Goal: Task Accomplishment & Management: Manage account settings

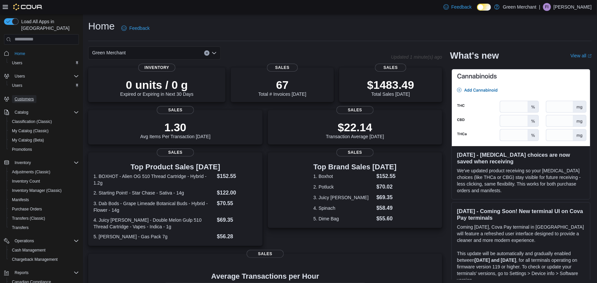
click at [34, 95] on link "Customers" at bounding box center [24, 99] width 25 height 8
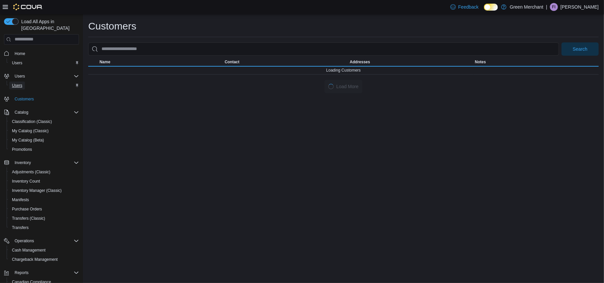
click at [20, 83] on span "Users" at bounding box center [17, 85] width 10 height 5
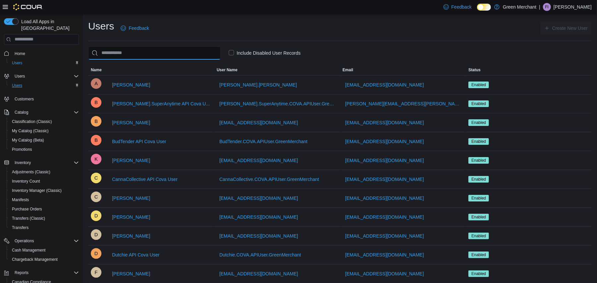
click at [133, 54] on input "search" at bounding box center [154, 52] width 133 height 13
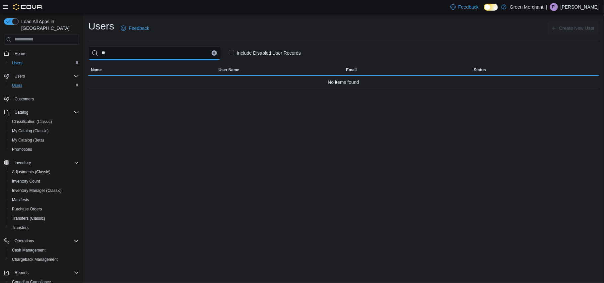
type input "*"
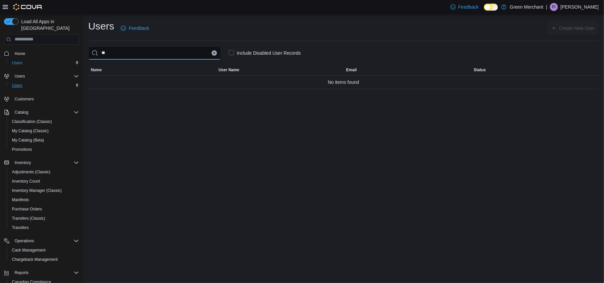
type input "*"
type input "****"
click at [232, 50] on label "Include Disabled User Records" at bounding box center [265, 53] width 72 height 8
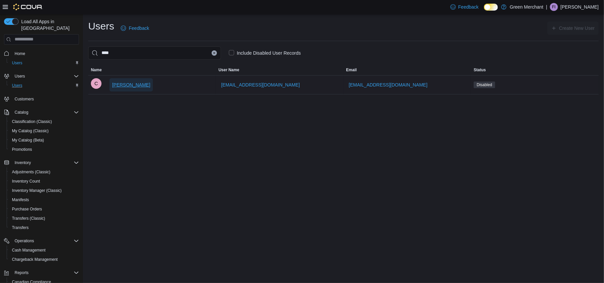
click at [122, 85] on span "[PERSON_NAME]" at bounding box center [131, 85] width 38 height 7
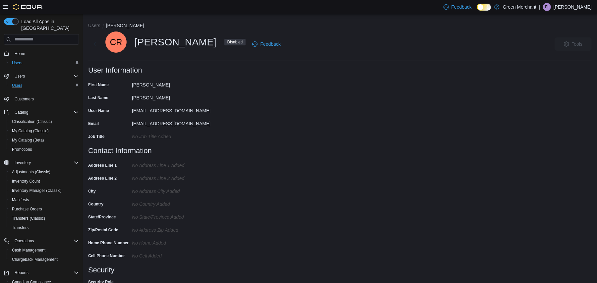
scroll to position [23, 0]
